Goal: Find specific page/section: Find specific page/section

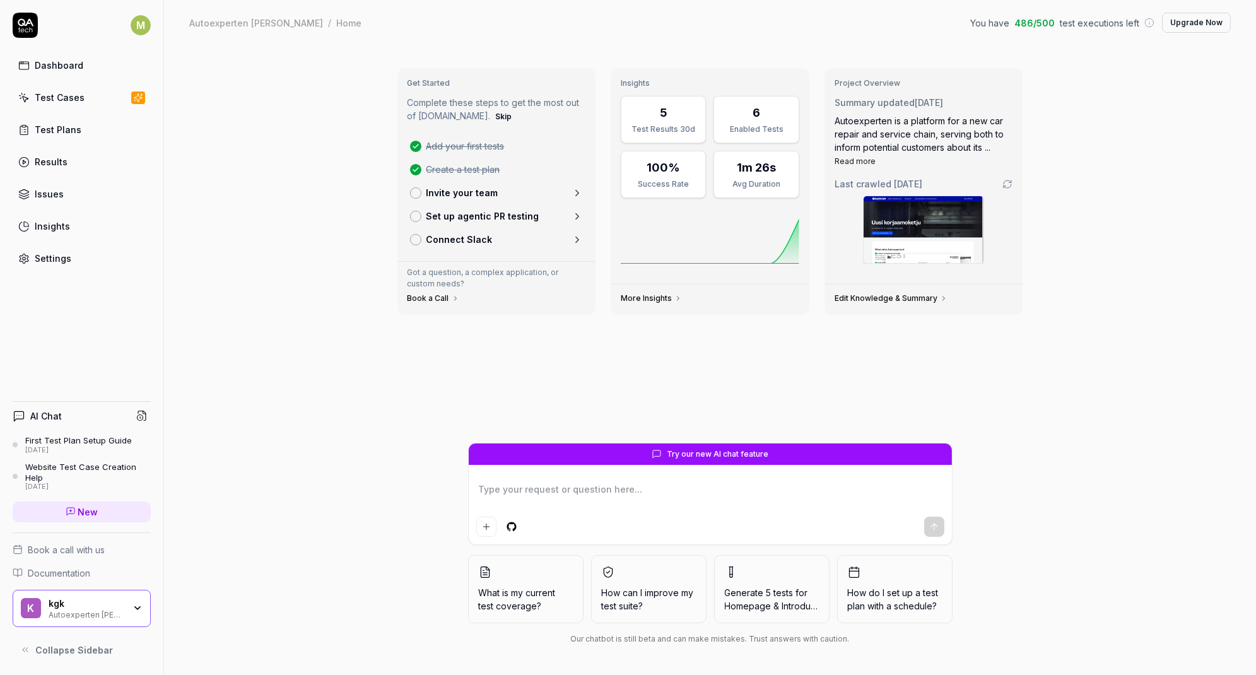
click at [489, 240] on link "Connect Slack" at bounding box center [497, 239] width 184 height 23
click at [78, 75] on link "Dashboard" at bounding box center [82, 65] width 138 height 25
type textarea "*"
click at [637, 301] on link "More Insights" at bounding box center [651, 298] width 61 height 10
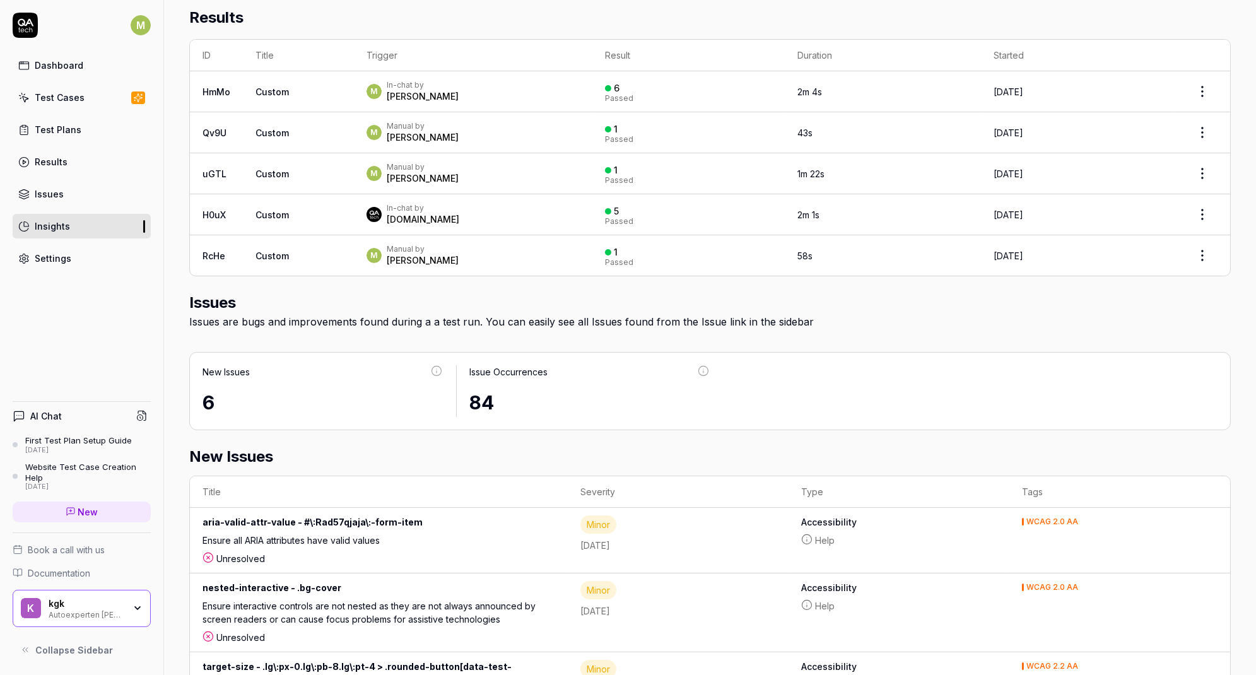
scroll to position [750, 0]
